Goal: Navigation & Orientation: Find specific page/section

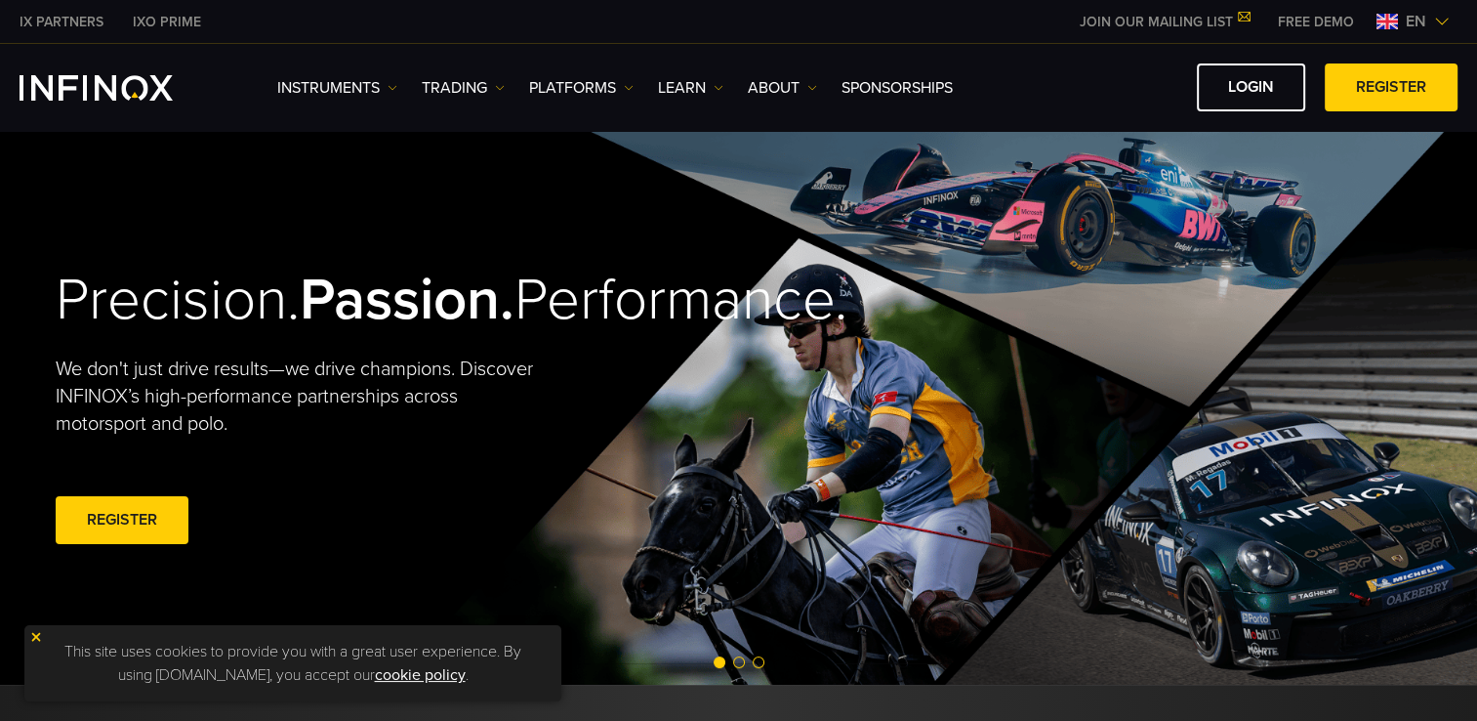
click at [1422, 32] on span "en" at bounding box center [1416, 21] width 36 height 23
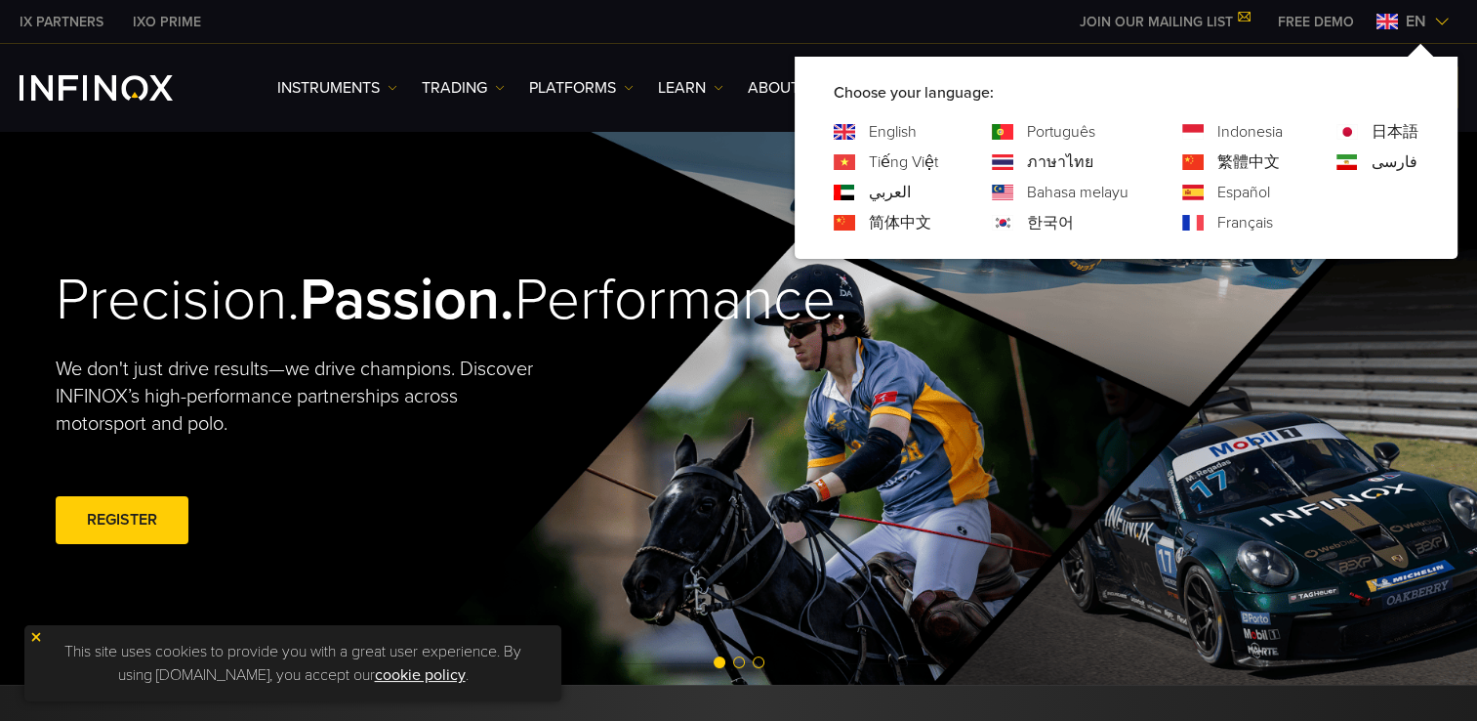
click at [917, 157] on link "Tiếng Việt" at bounding box center [903, 161] width 69 height 23
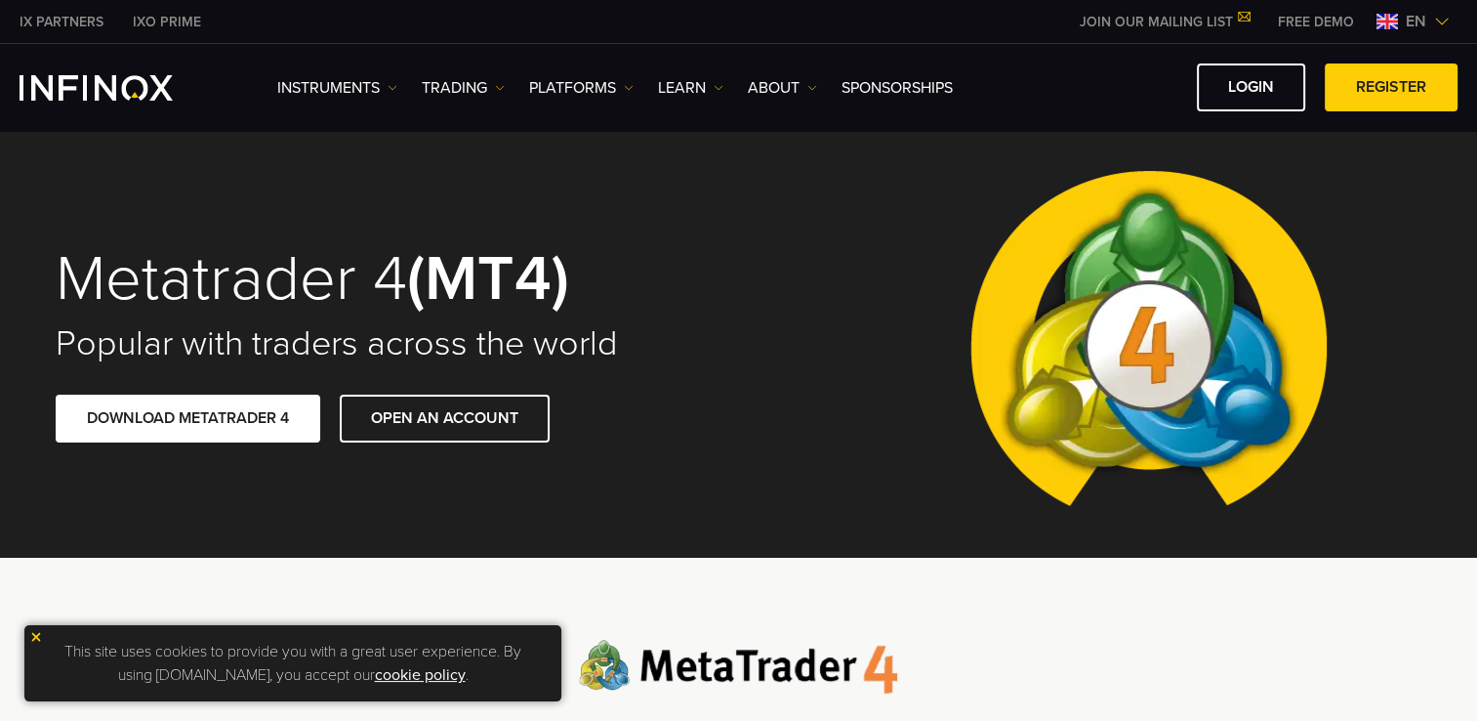
click at [807, 451] on div "Metatrader 4 (MT4) Popular with traders across the world DOWNLOAD METATRADER 4 …" at bounding box center [739, 344] width 1406 height 428
